Goal: Task Accomplishment & Management: Use online tool/utility

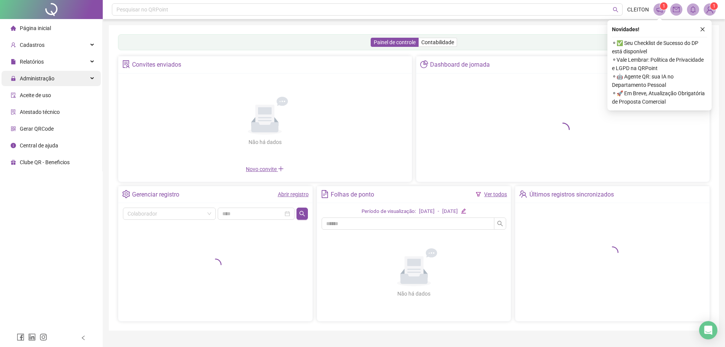
click at [35, 77] on span "Administração" at bounding box center [37, 78] width 35 height 6
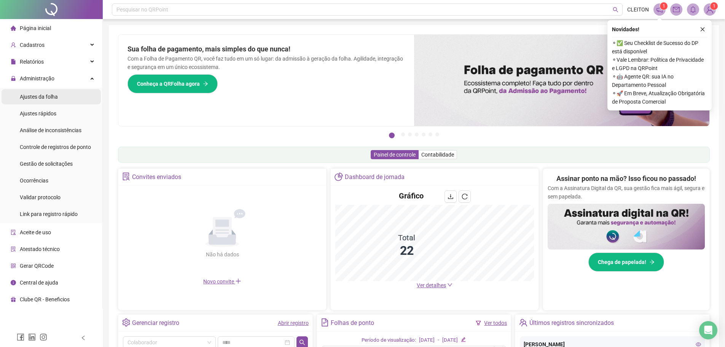
click at [42, 99] on span "Ajustes da folha" at bounding box center [39, 97] width 38 height 6
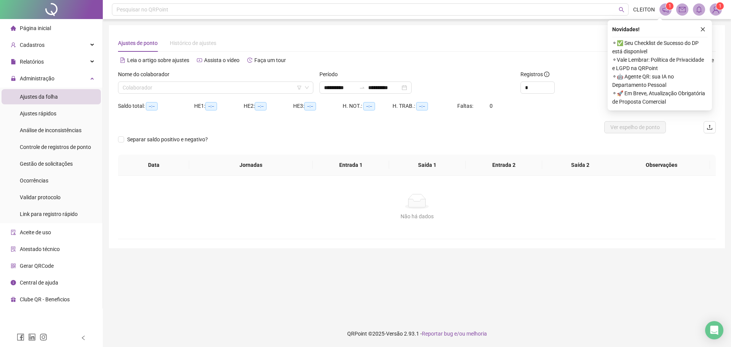
type input "**********"
click at [194, 88] on input "search" at bounding box center [212, 87] width 179 height 11
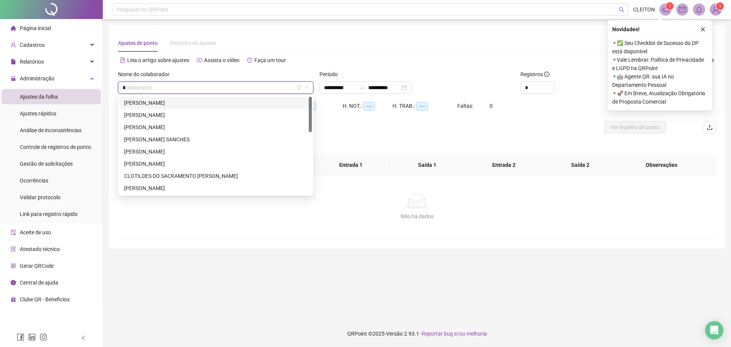
type input "**"
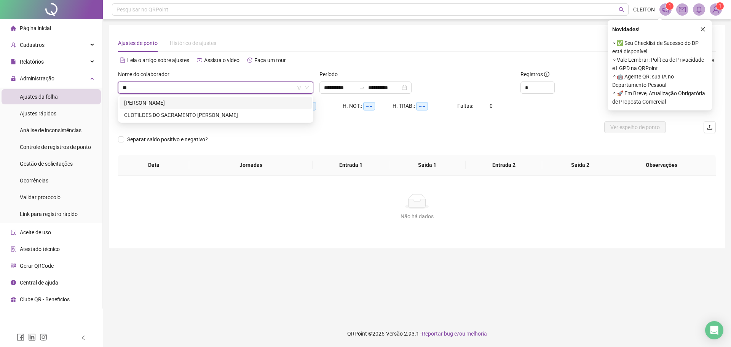
click at [181, 102] on div "CLEITON SOUZA CONCEIÇÃO" at bounding box center [215, 103] width 183 height 8
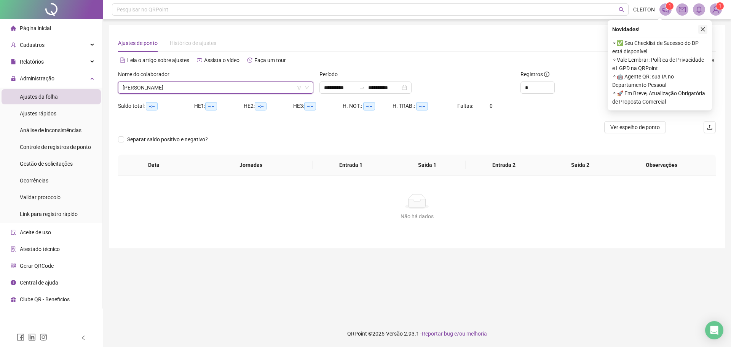
click at [703, 31] on icon "close" at bounding box center [702, 29] width 5 height 5
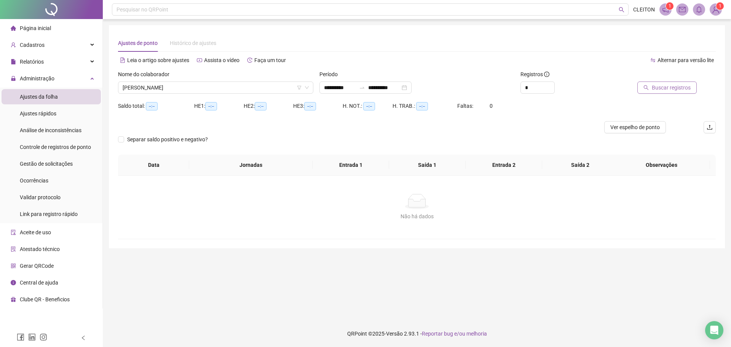
click at [681, 89] on span "Buscar registros" at bounding box center [671, 87] width 39 height 8
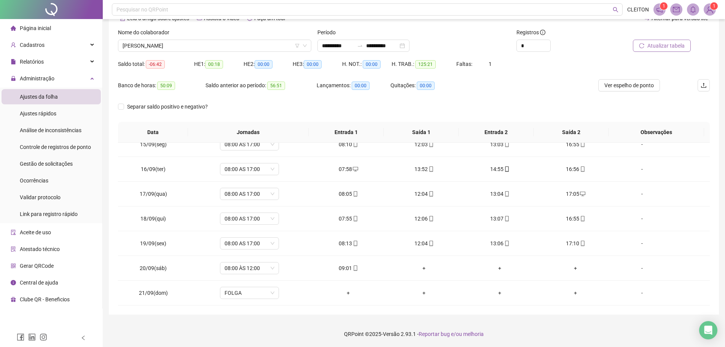
scroll to position [42, 0]
click at [420, 266] on div "+" at bounding box center [424, 267] width 64 height 8
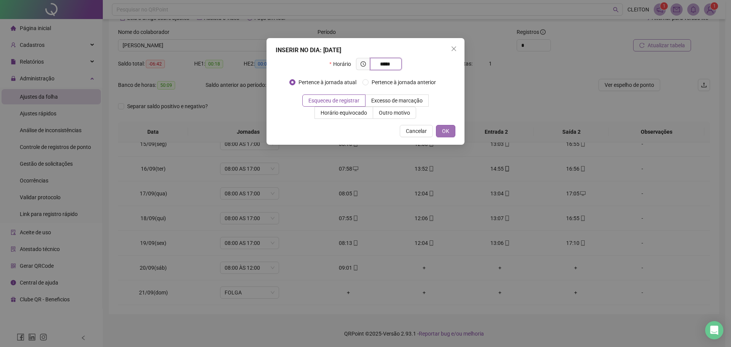
type input "*****"
click at [448, 132] on span "OK" at bounding box center [445, 131] width 7 height 8
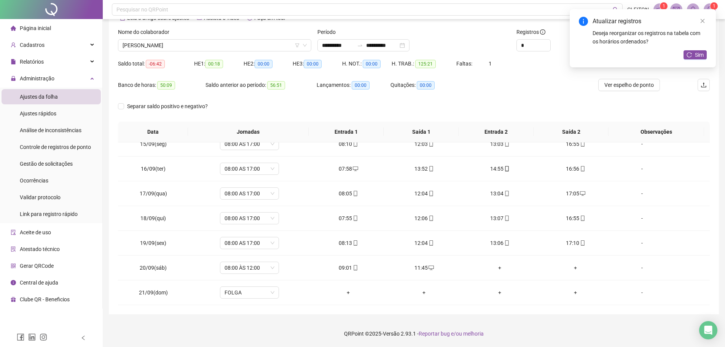
click at [704, 26] on div "Atualizar registros" at bounding box center [650, 21] width 114 height 9
click at [703, 22] on icon "close" at bounding box center [702, 20] width 5 height 5
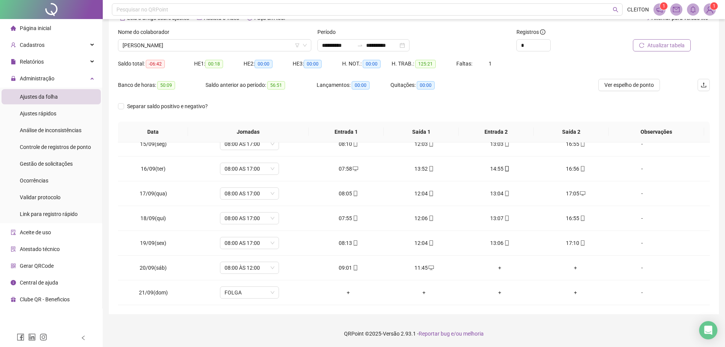
click at [672, 47] on span "Atualizar tabela" at bounding box center [665, 45] width 37 height 8
click at [560, 105] on div "Separar saldo positivo e negativo?" at bounding box center [414, 110] width 592 height 21
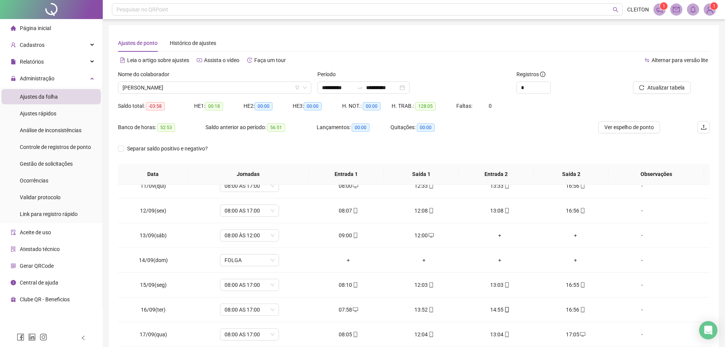
scroll to position [357, 0]
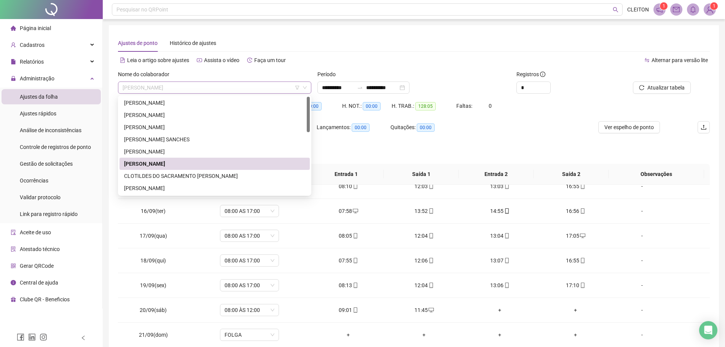
drag, startPoint x: 196, startPoint y: 89, endPoint x: 123, endPoint y: 88, distance: 72.7
click at [123, 88] on span "CLEITON SOUZA CONCEIÇÃO" at bounding box center [215, 87] width 184 height 11
click at [151, 139] on div "ARIVALDO SALES SANCHES" at bounding box center [214, 139] width 181 height 8
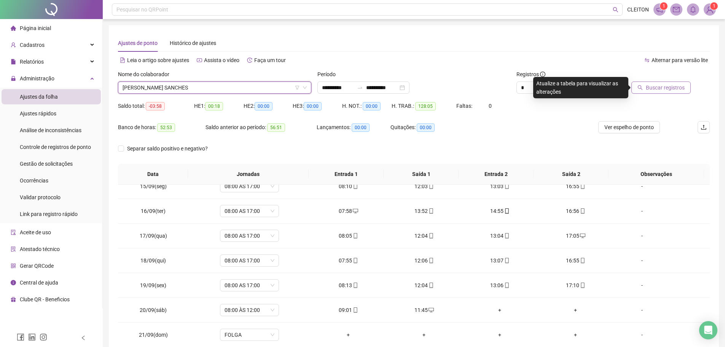
click at [654, 92] on button "Buscar registros" at bounding box center [660, 87] width 59 height 12
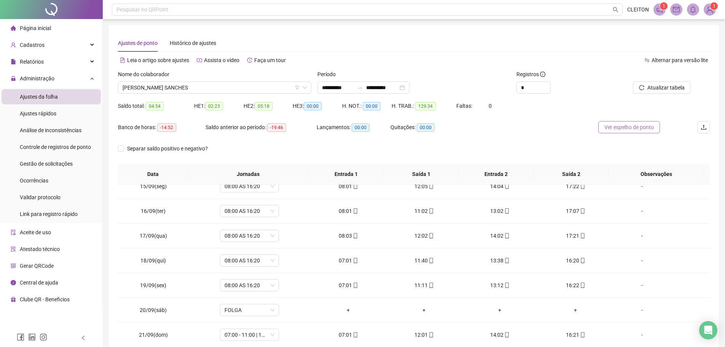
click at [630, 129] on span "Ver espelho de ponto" at bounding box center [628, 127] width 49 height 8
